Goal: Task Accomplishment & Management: Use online tool/utility

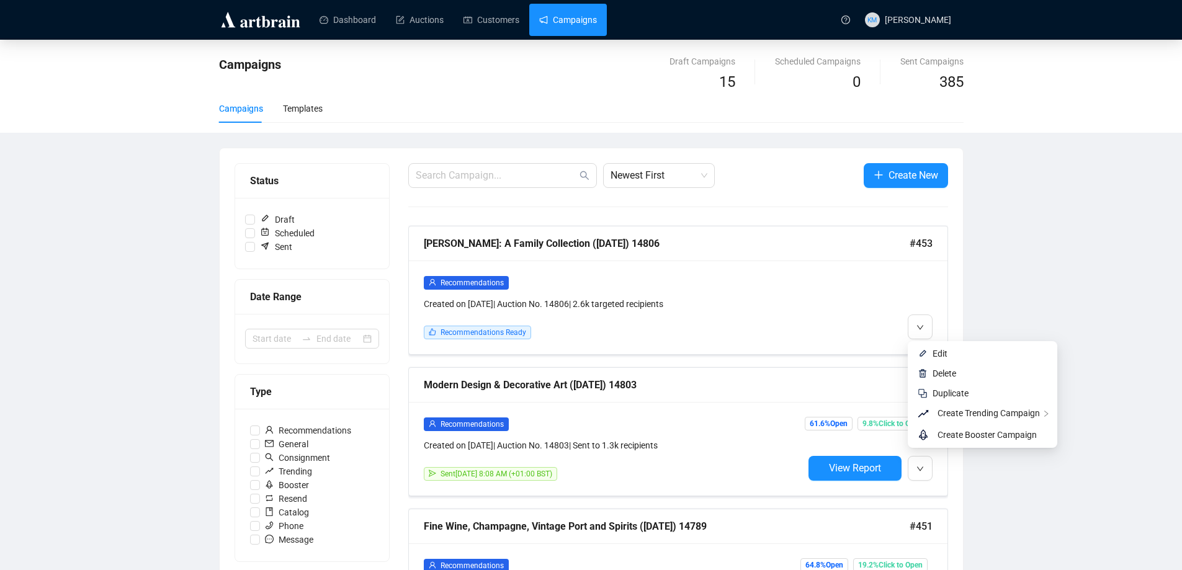
click at [928, 333] on button "button" at bounding box center [920, 327] width 25 height 25
click at [938, 357] on span "Edit" at bounding box center [940, 354] width 15 height 10
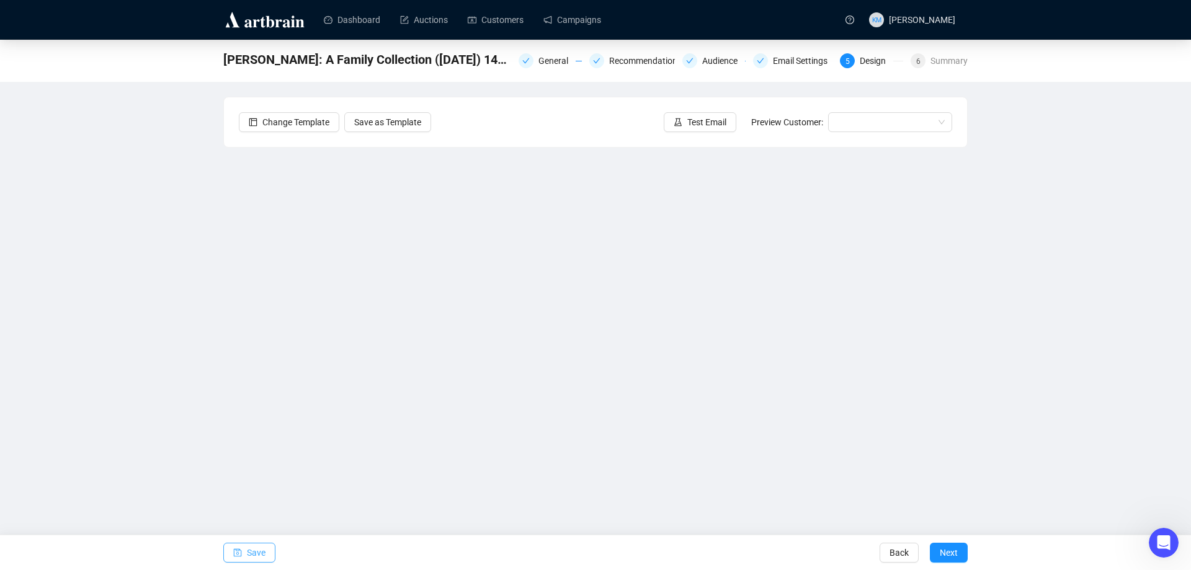
click at [261, 547] on span "Save" at bounding box center [256, 552] width 19 height 35
click at [683, 126] on icon "experiment" at bounding box center [678, 122] width 9 height 9
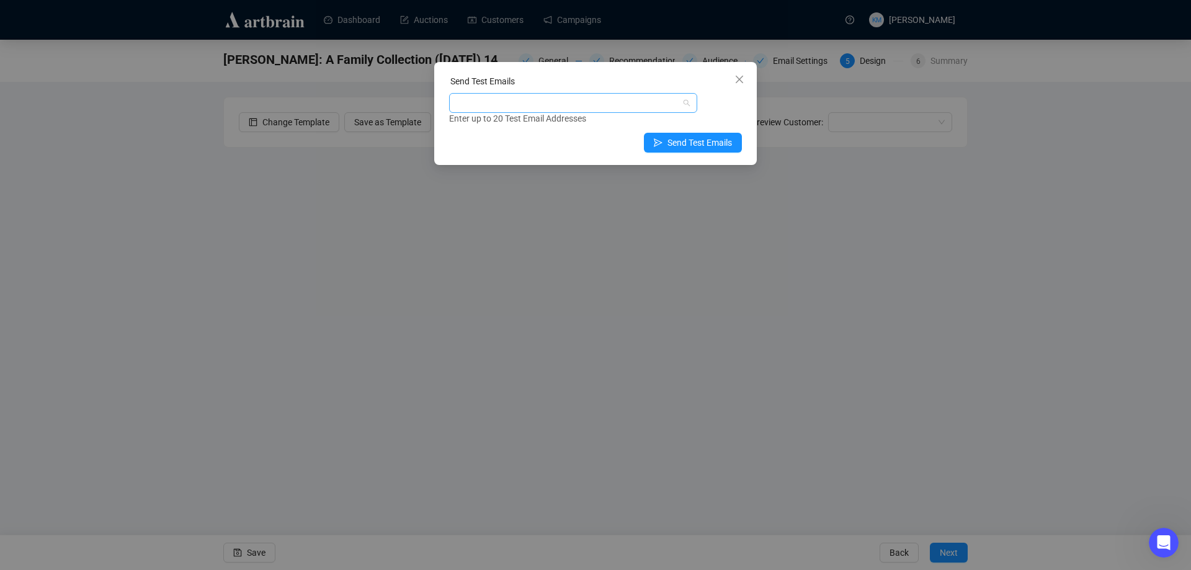
click at [605, 103] on div at bounding box center [567, 102] width 230 height 17
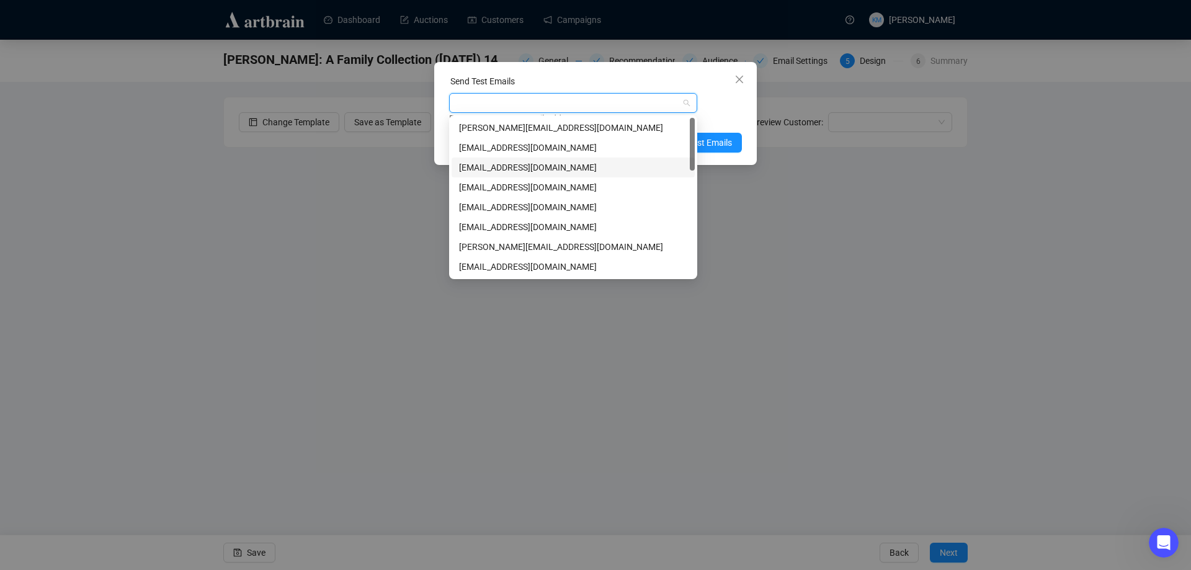
click at [491, 170] on div "[EMAIL_ADDRESS][DOMAIN_NAME]" at bounding box center [573, 168] width 228 height 14
click at [710, 102] on div "[EMAIL_ADDRESS][DOMAIN_NAME] Enter up to 20 Test Email Addresses" at bounding box center [595, 109] width 293 height 32
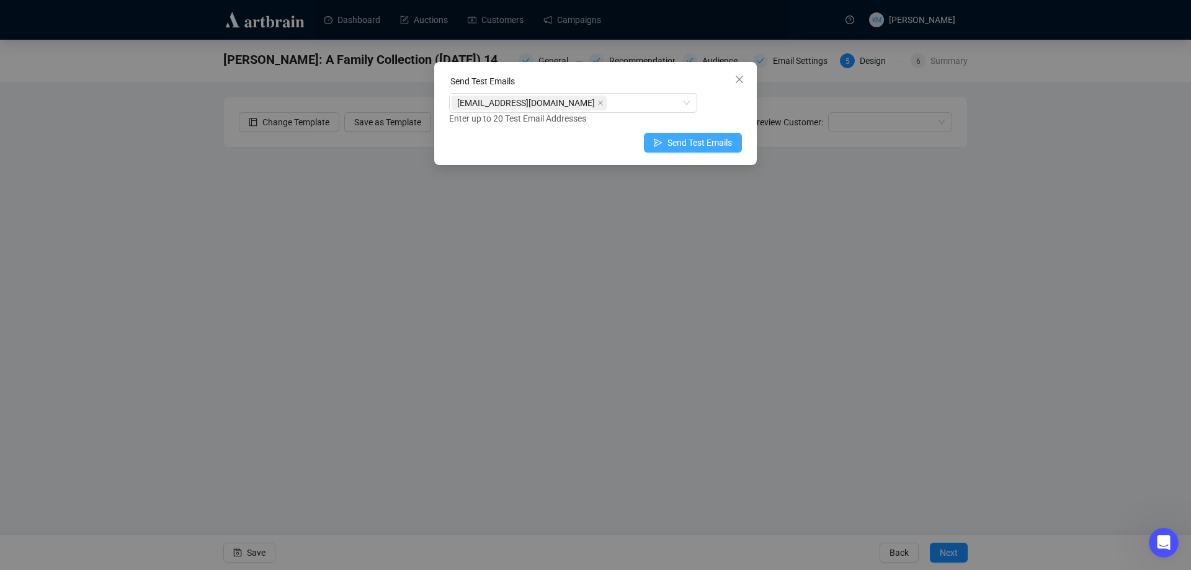
click at [707, 140] on span "Send Test Emails" at bounding box center [700, 143] width 65 height 14
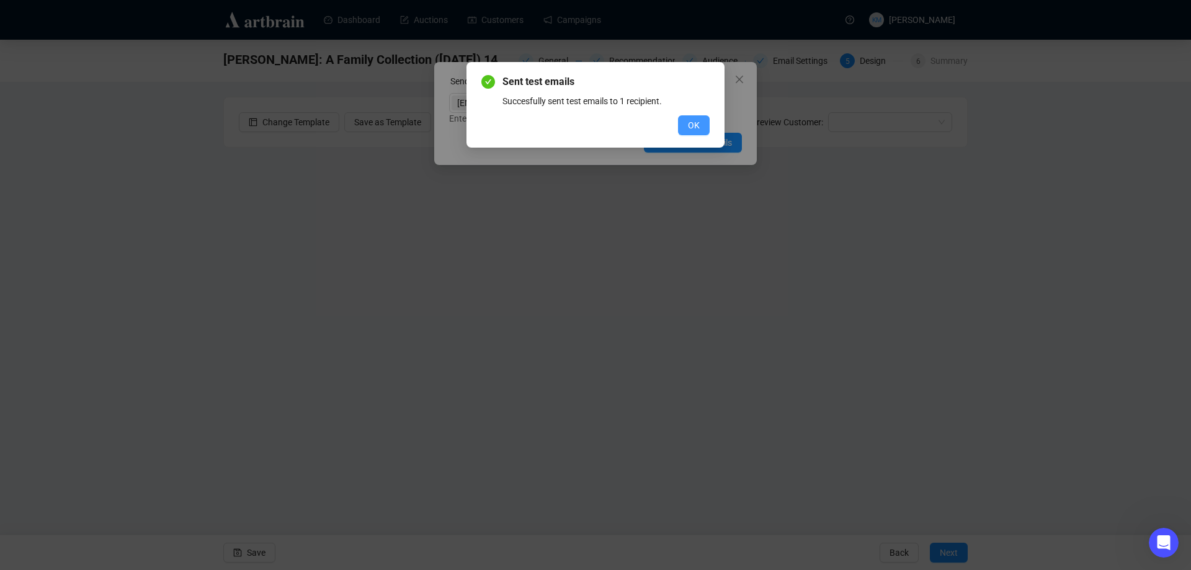
click at [699, 128] on span "OK" at bounding box center [694, 126] width 12 height 14
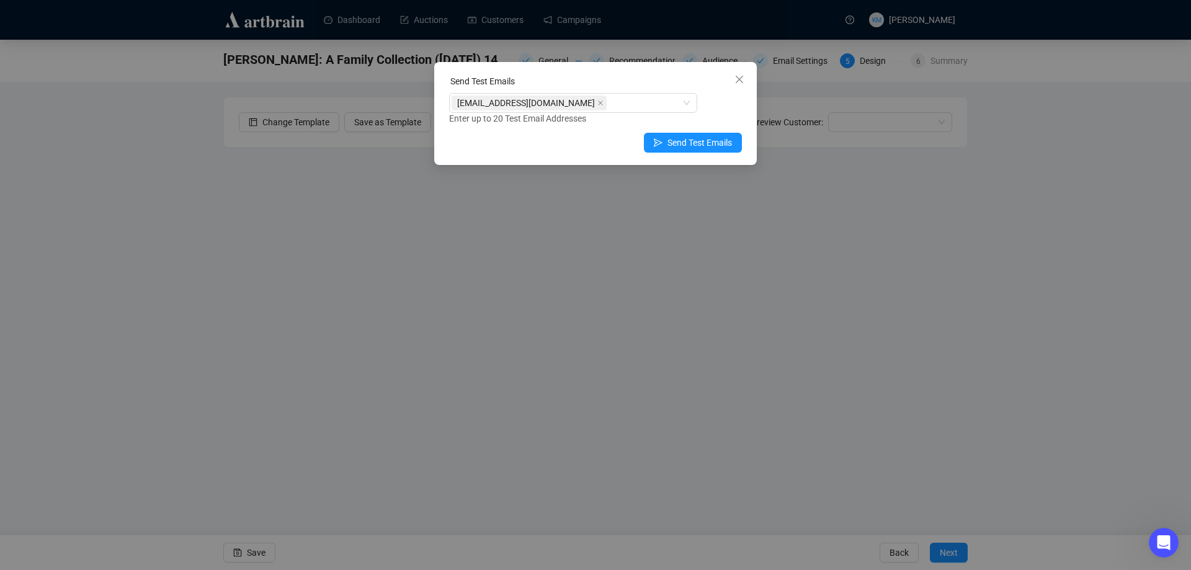
click at [739, 81] on icon "close" at bounding box center [740, 79] width 10 height 10
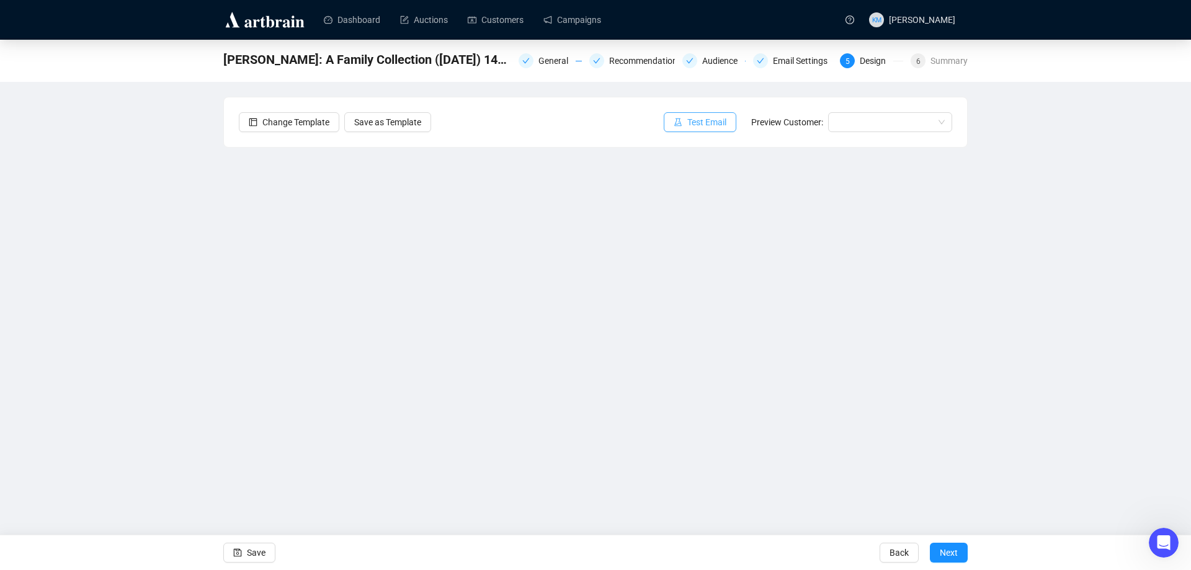
click at [679, 127] on span "button" at bounding box center [678, 122] width 9 height 14
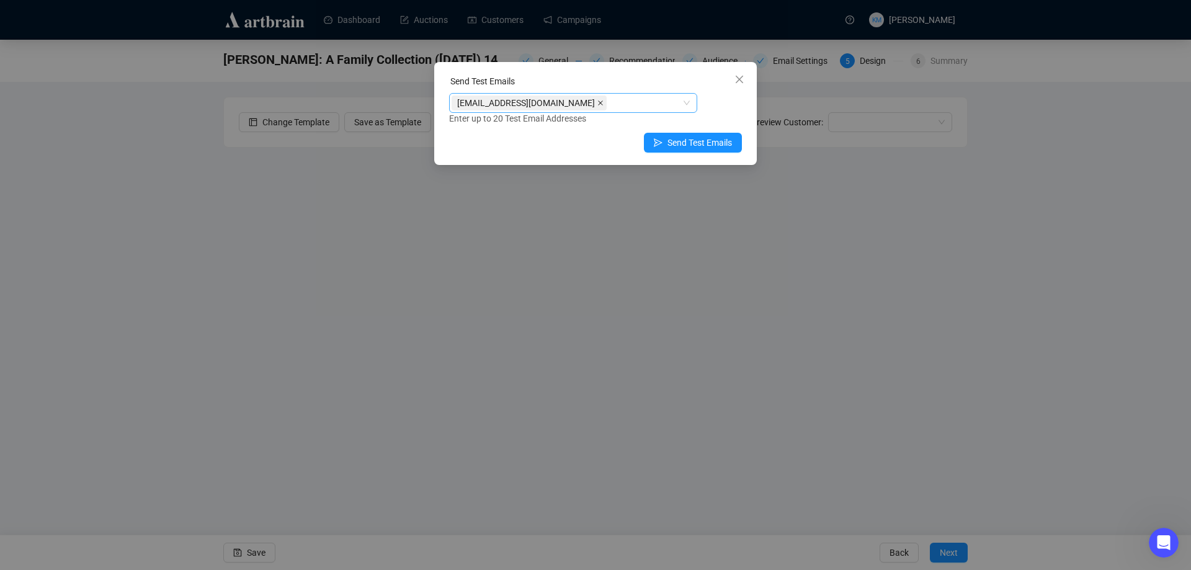
click at [598, 107] on span at bounding box center [601, 103] width 6 height 14
click at [568, 107] on div at bounding box center [567, 102] width 230 height 17
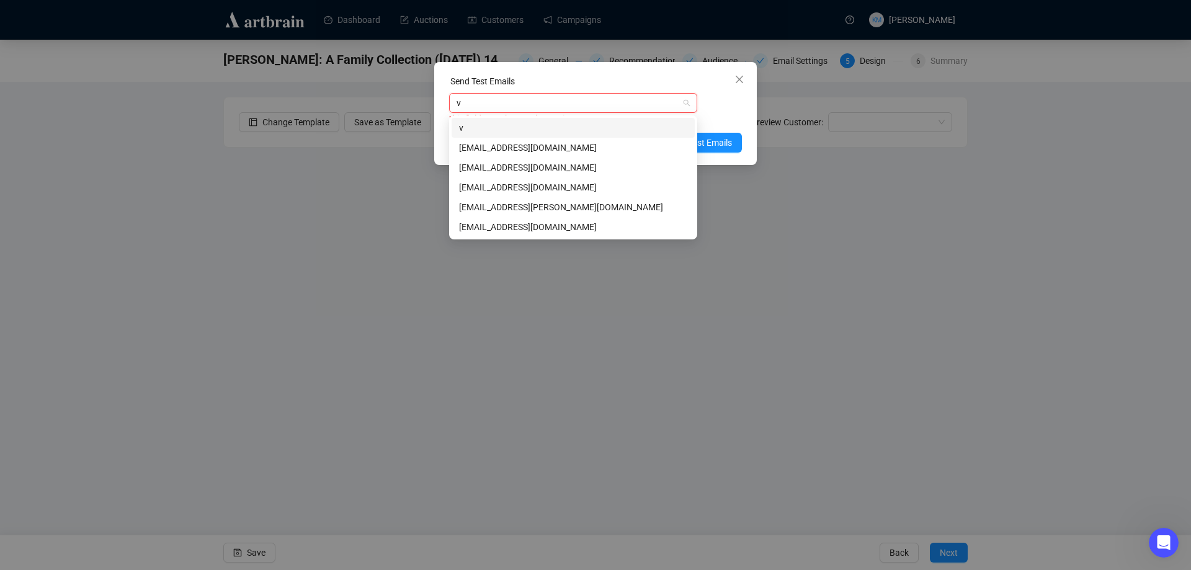
type input "vb"
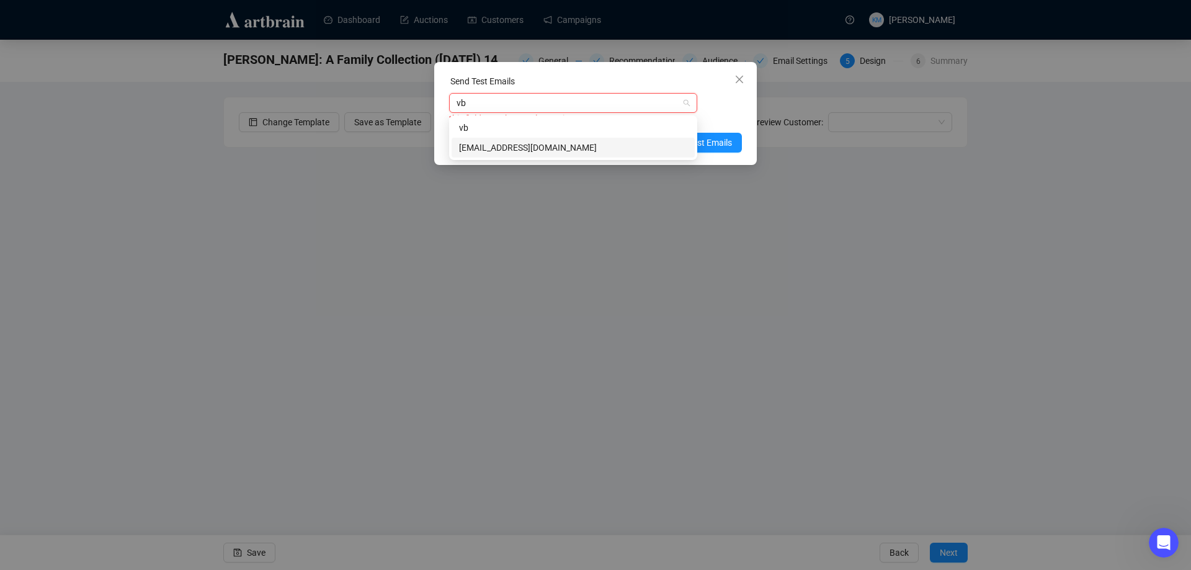
click at [542, 146] on div "[EMAIL_ADDRESS][DOMAIN_NAME]" at bounding box center [573, 148] width 228 height 14
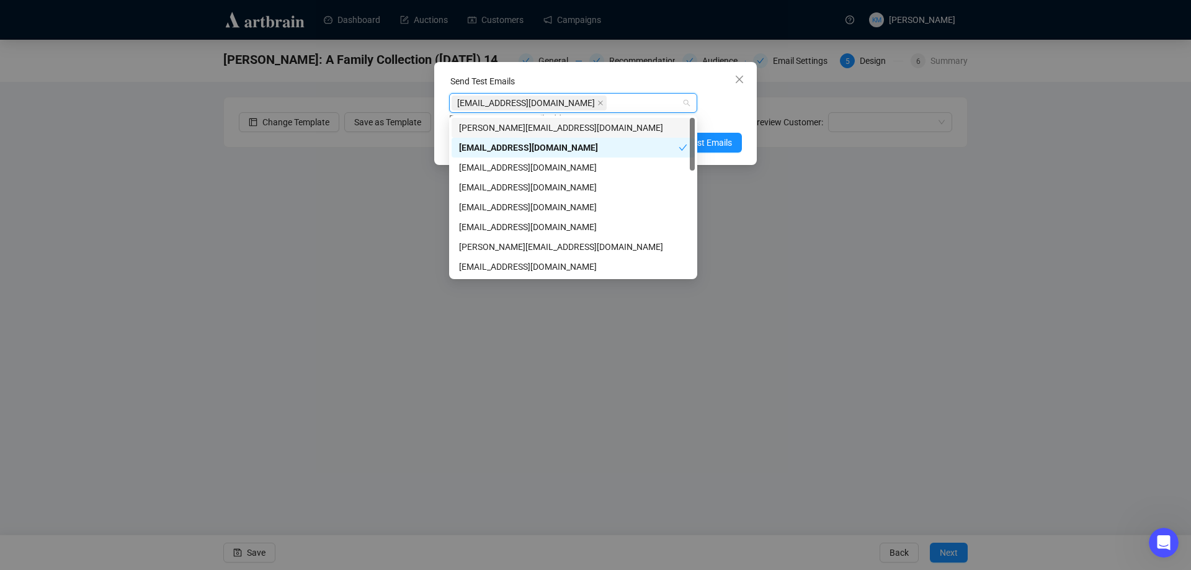
click at [723, 121] on div "Enter up to 20 Test Email Addresses" at bounding box center [595, 119] width 293 height 14
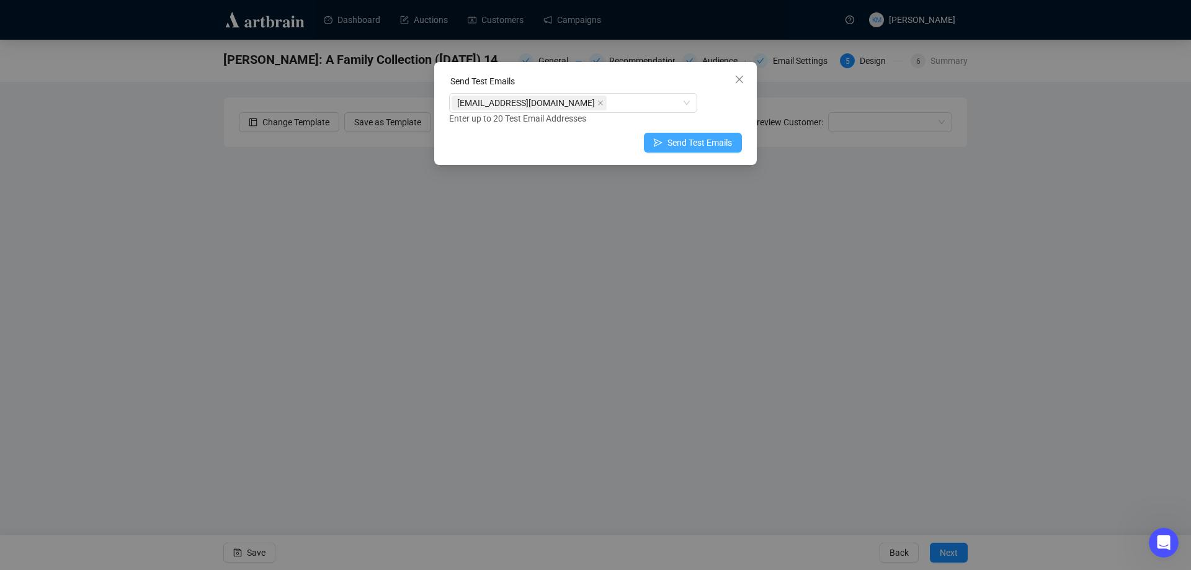
click at [723, 136] on span "Send Test Emails" at bounding box center [700, 143] width 65 height 14
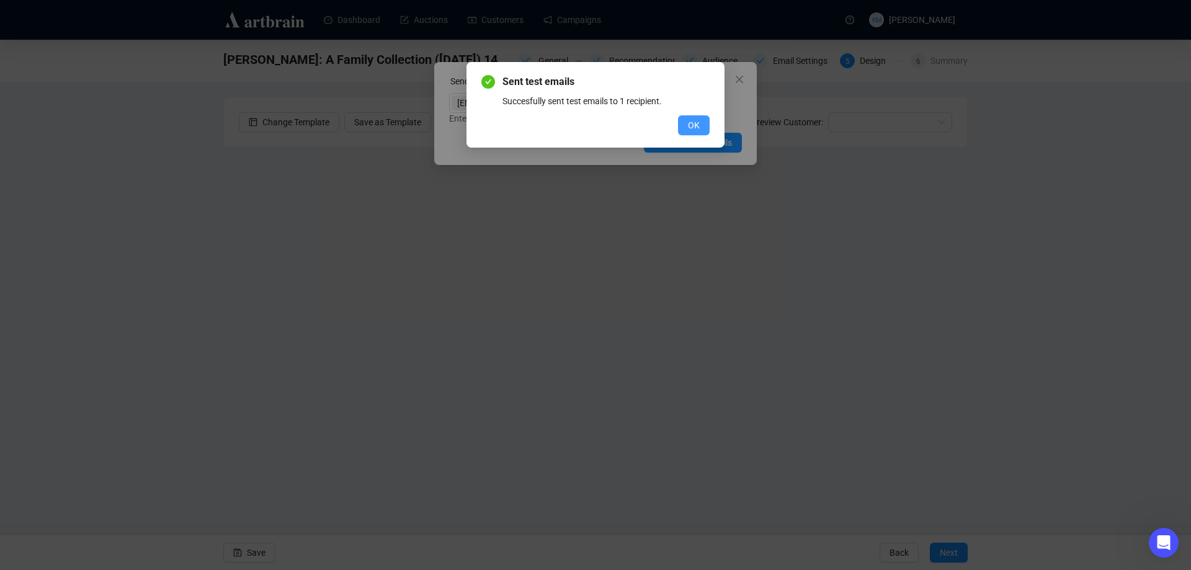
click at [688, 127] on span "OK" at bounding box center [694, 126] width 12 height 14
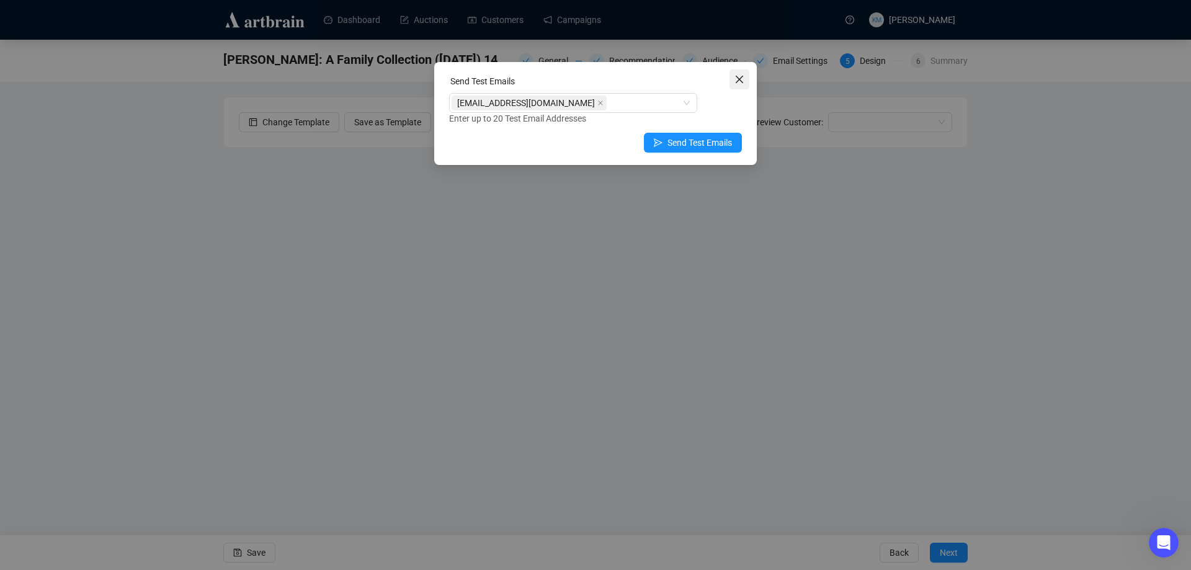
click at [742, 81] on icon "close" at bounding box center [740, 79] width 10 height 10
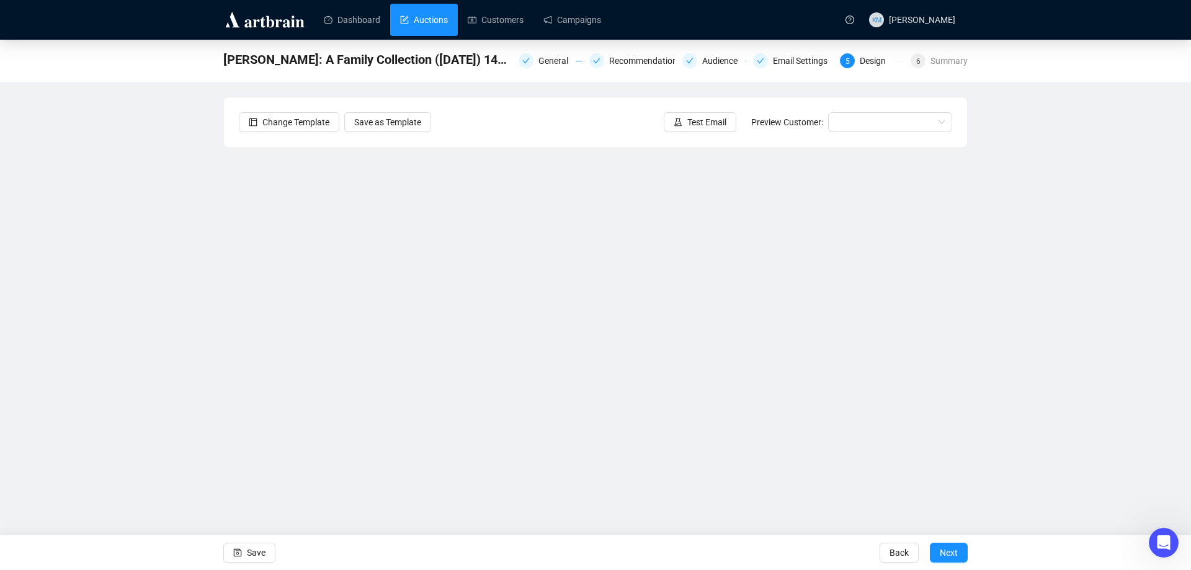
click at [418, 24] on link "Auctions" at bounding box center [424, 20] width 48 height 32
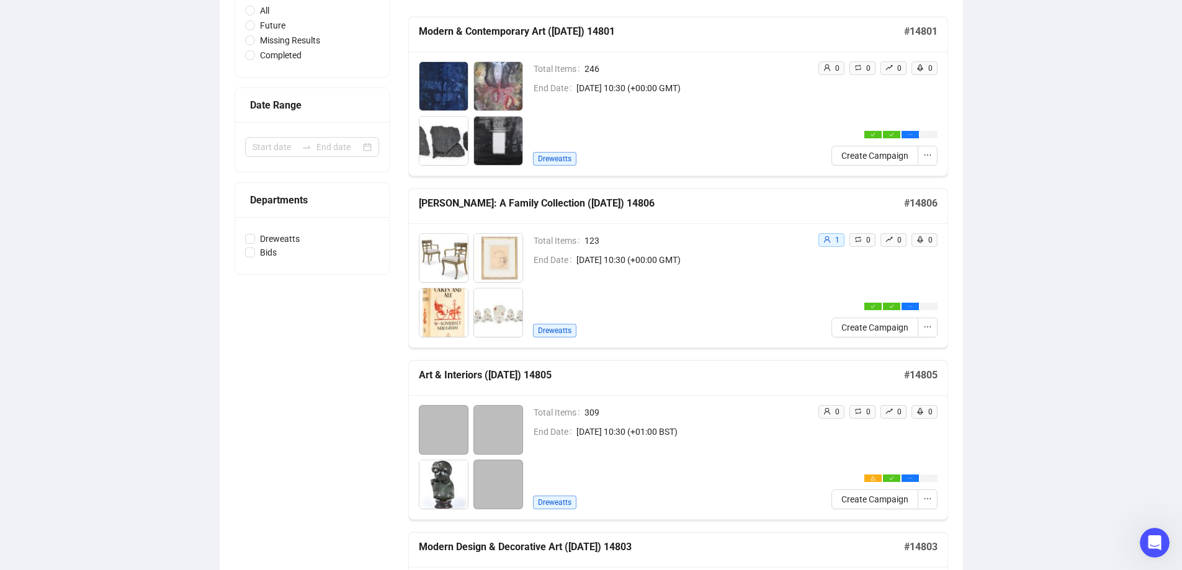
scroll to position [186, 0]
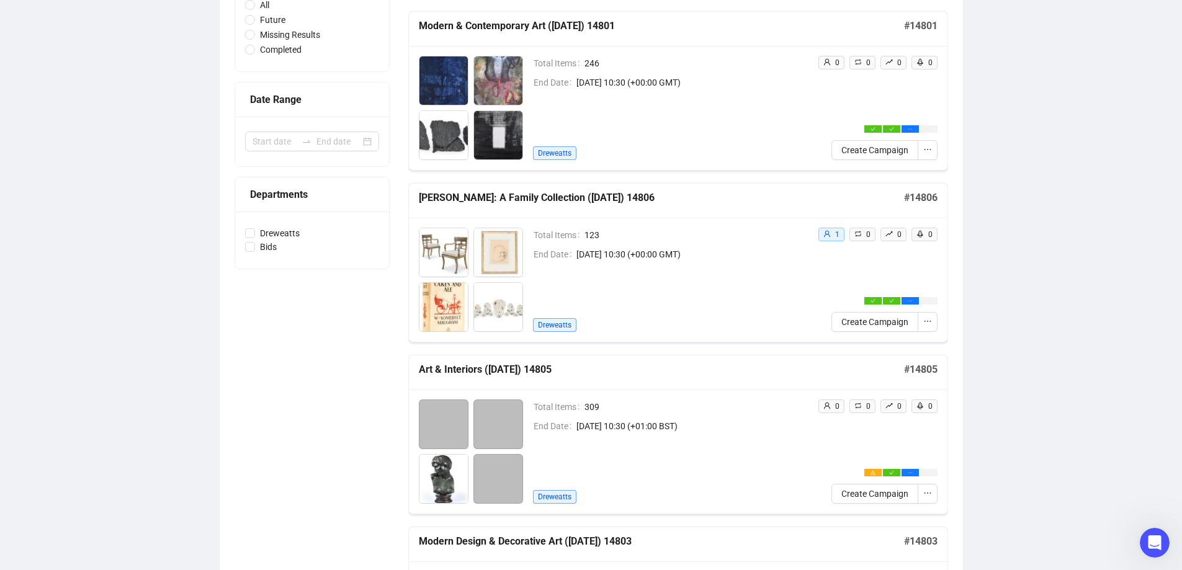
click at [525, 431] on div "Total Items 309 End Date [DATE] 10:30 (+01:00 BST) Dreweatts" at bounding box center [613, 452] width 389 height 104
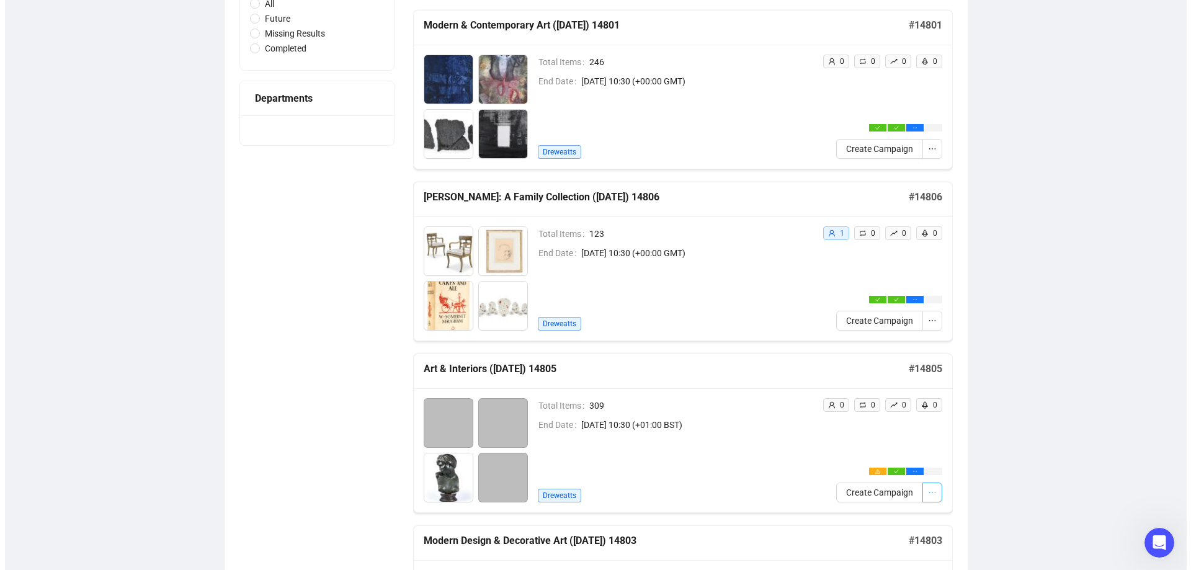
scroll to position [187, 0]
click at [928, 492] on icon "ellipsis" at bounding box center [927, 492] width 9 height 9
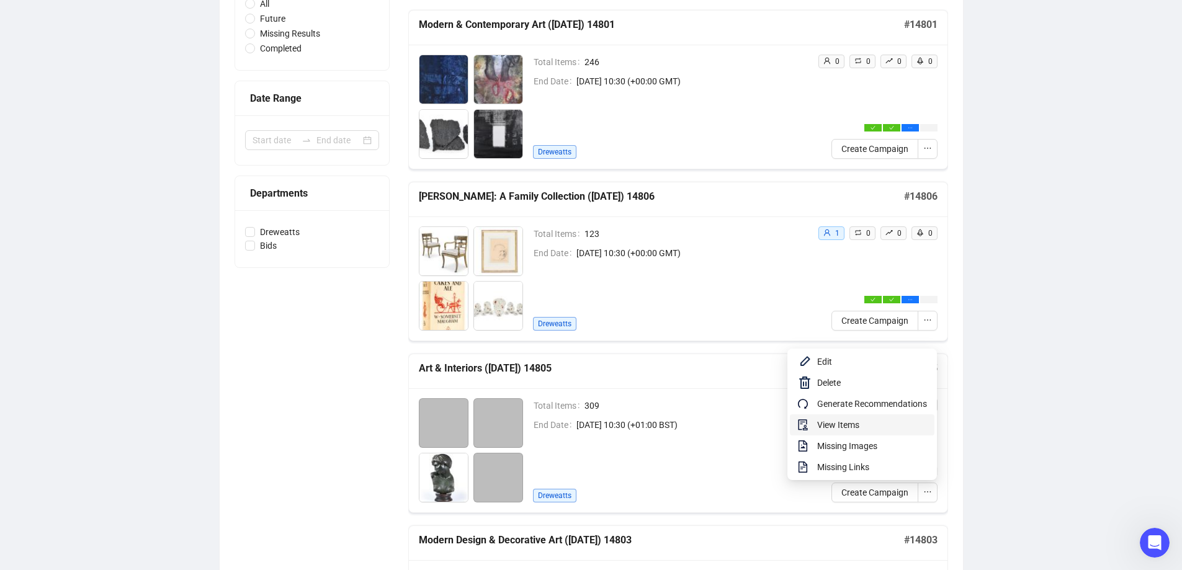
click at [847, 425] on span "View Items" at bounding box center [872, 425] width 110 height 14
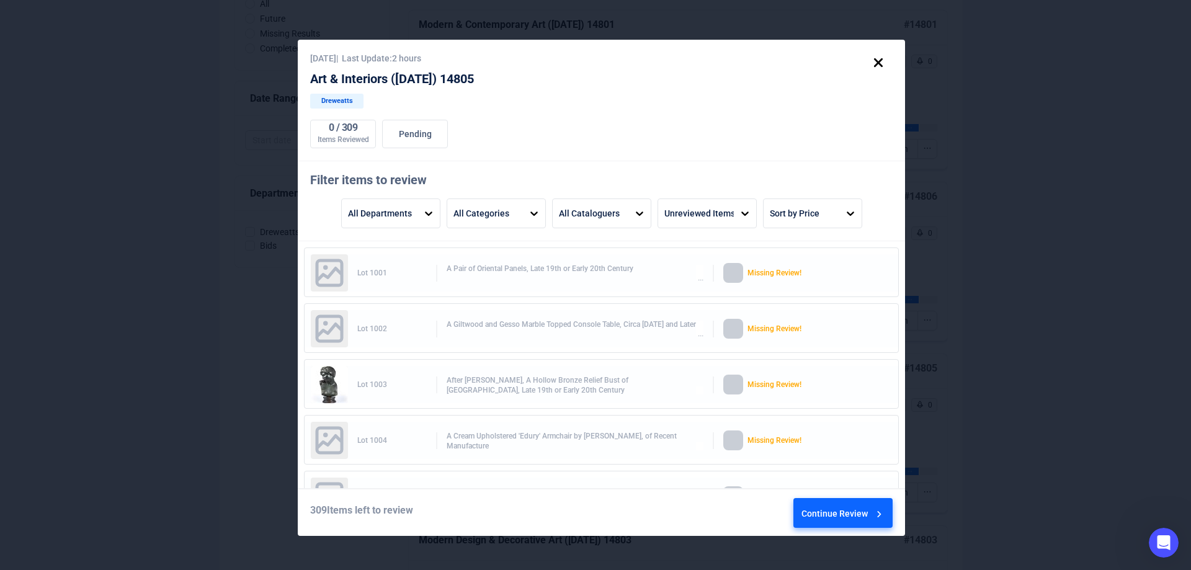
click at [832, 513] on div "Continue Review" at bounding box center [844, 516] width 84 height 34
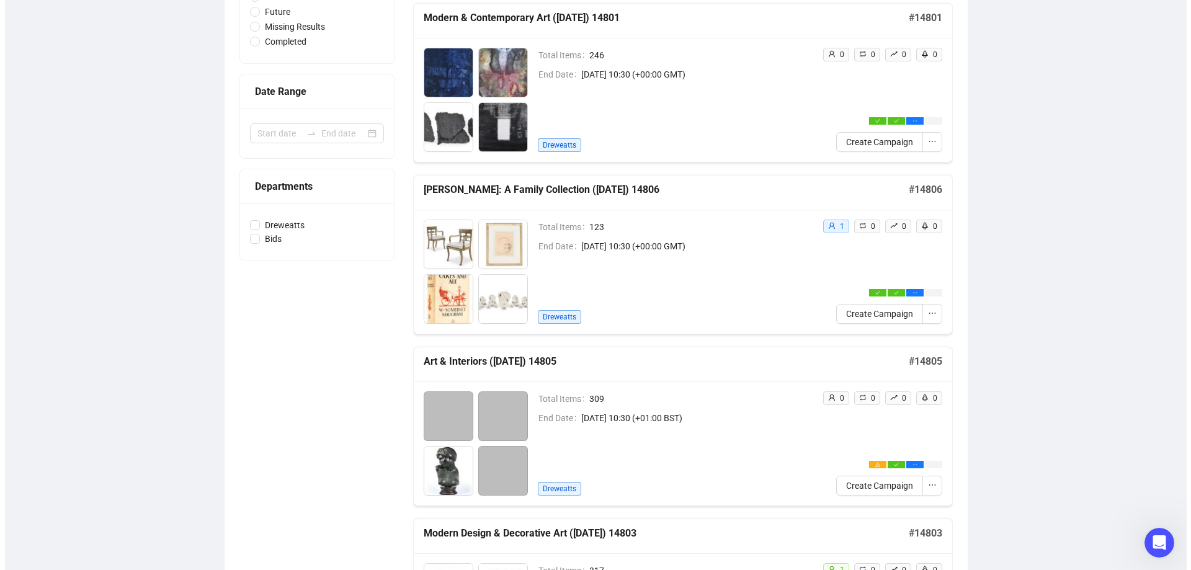
scroll to position [313, 0]
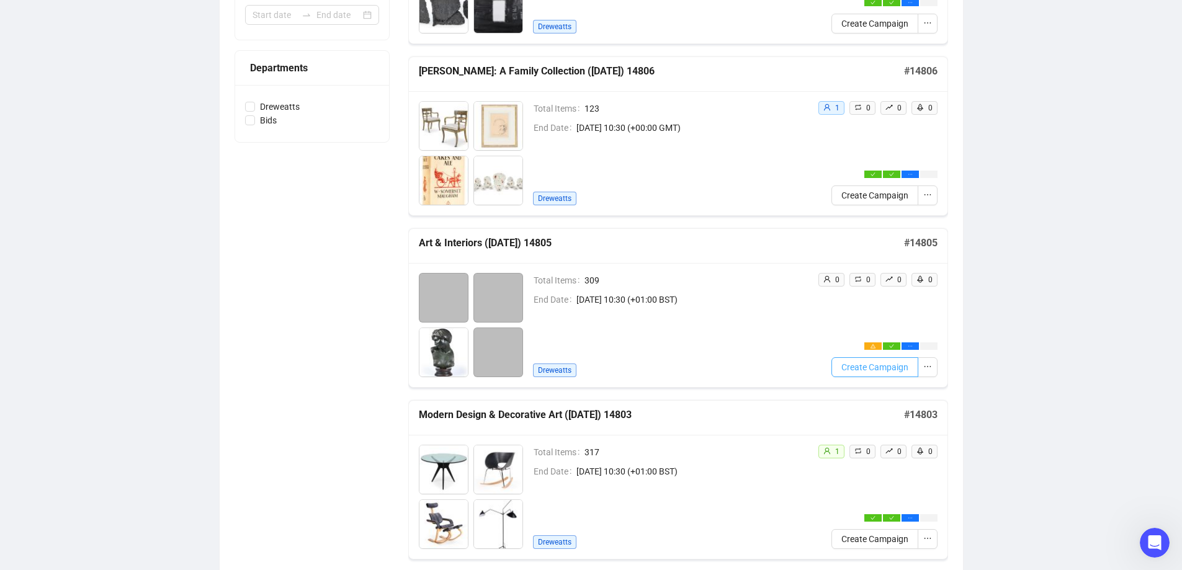
click at [916, 372] on button "Create Campaign" at bounding box center [874, 367] width 87 height 20
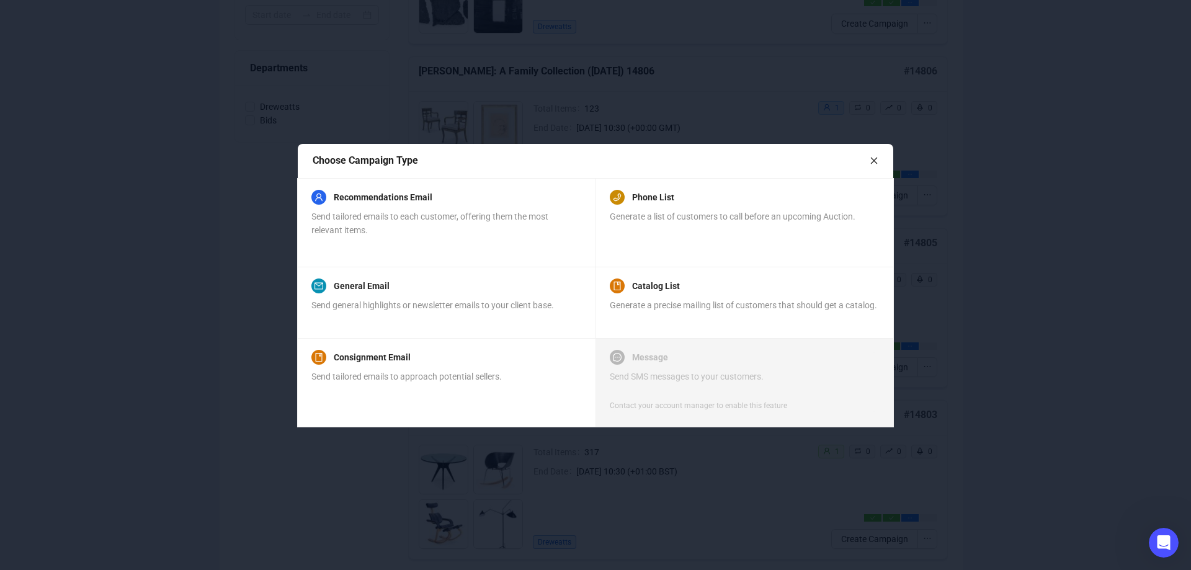
click at [877, 162] on div "Choose Campaign Type" at bounding box center [596, 161] width 596 height 35
click at [869, 157] on div "Choose Campaign Type" at bounding box center [591, 161] width 557 height 16
click at [875, 164] on icon "close" at bounding box center [874, 160] width 9 height 9
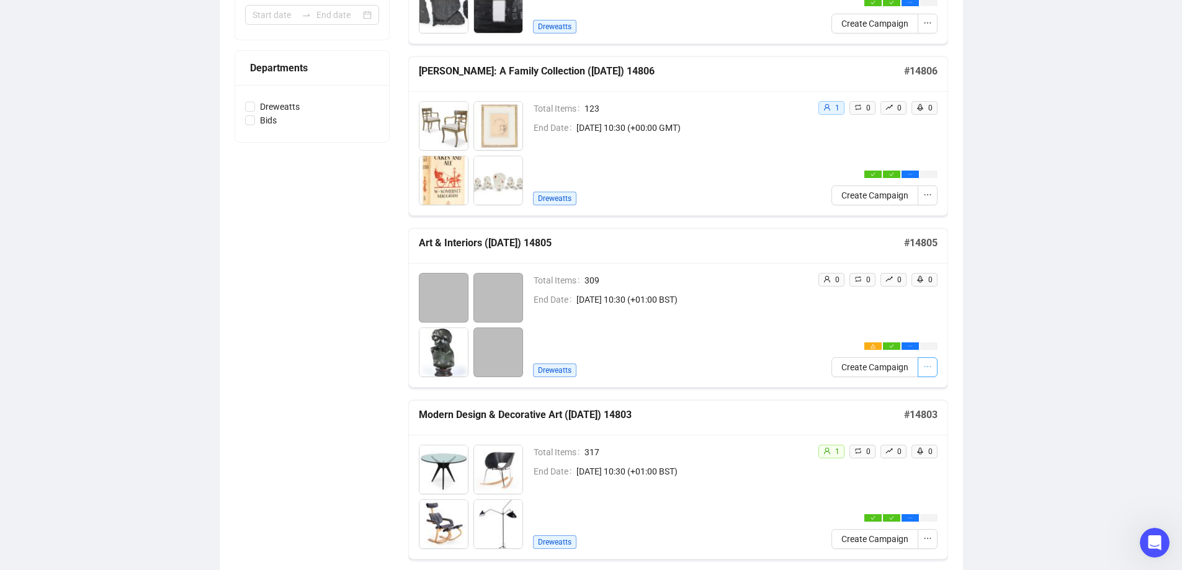
click at [925, 367] on icon "ellipsis" at bounding box center [927, 366] width 9 height 9
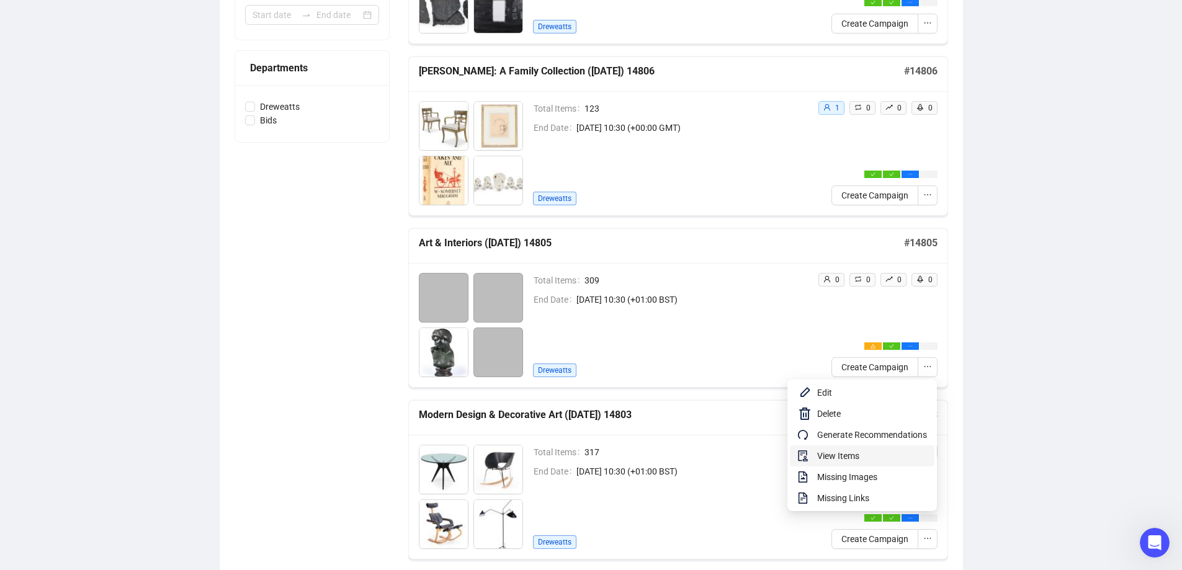
click at [855, 450] on span "View Items" at bounding box center [872, 456] width 110 height 14
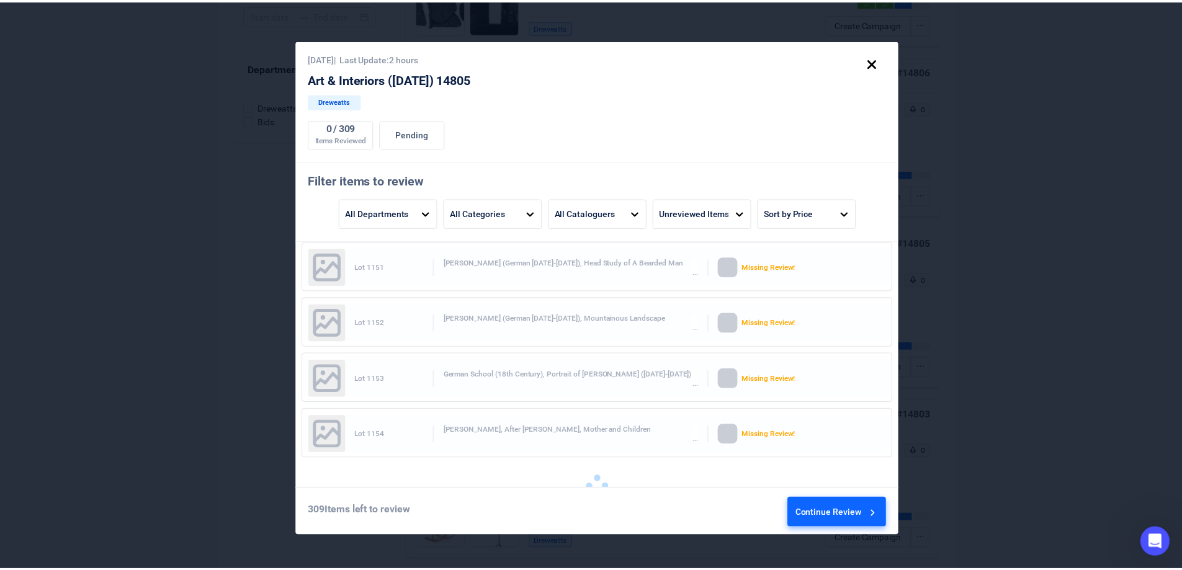
scroll to position [8395, 0]
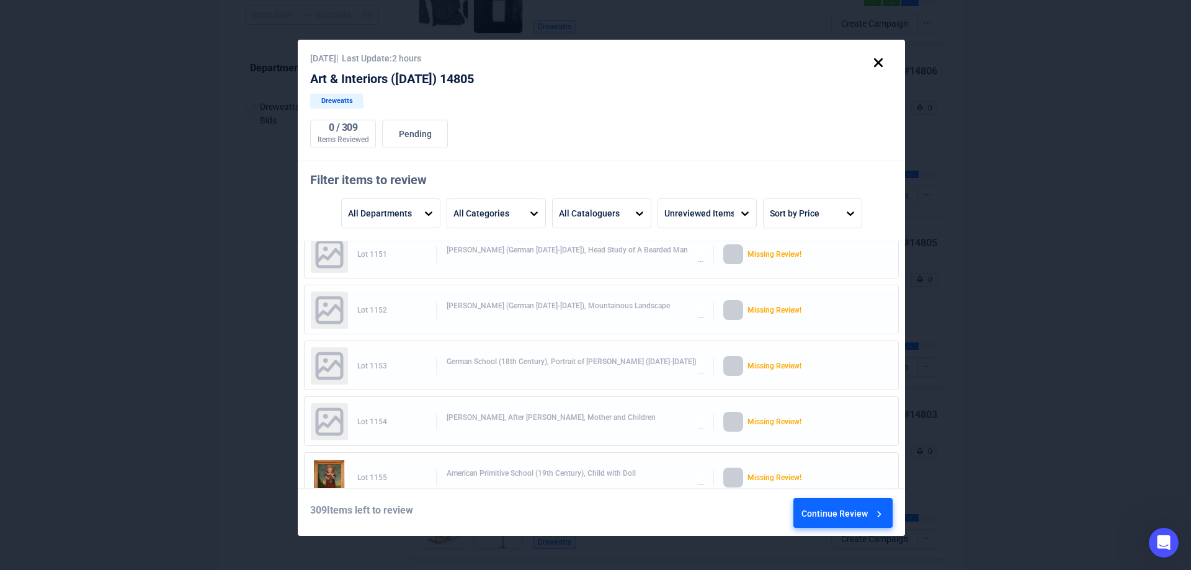
click at [877, 60] on icon at bounding box center [878, 62] width 9 height 9
